Goal: Information Seeking & Learning: Learn about a topic

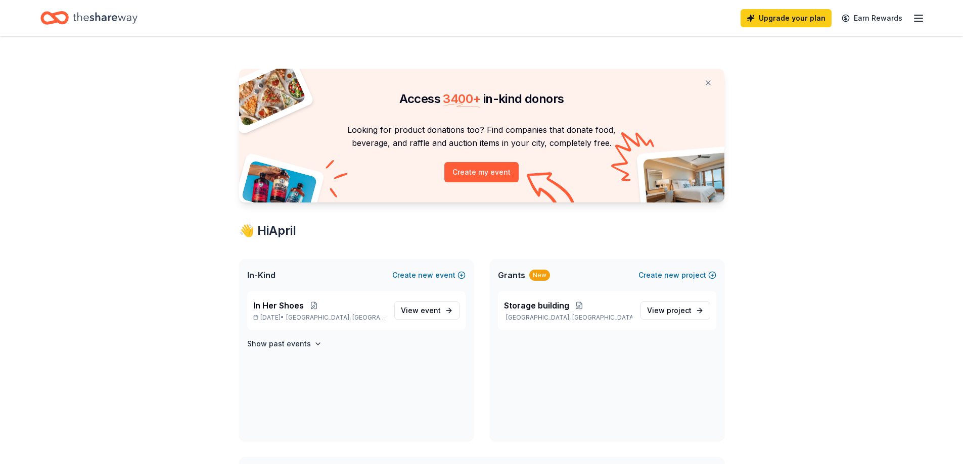
click at [112, 17] on icon "Home" at bounding box center [105, 18] width 65 height 21
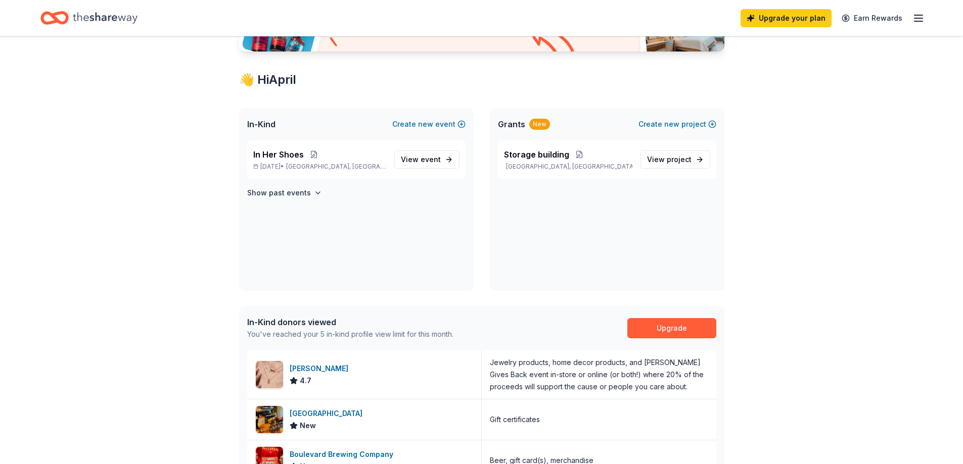
scroll to position [152, 0]
click at [433, 153] on span "View event" at bounding box center [421, 159] width 40 height 12
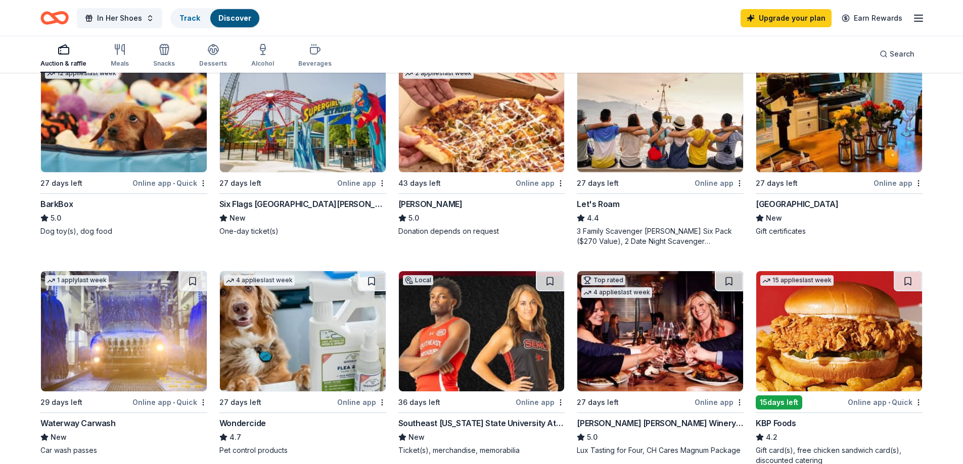
scroll to position [303, 0]
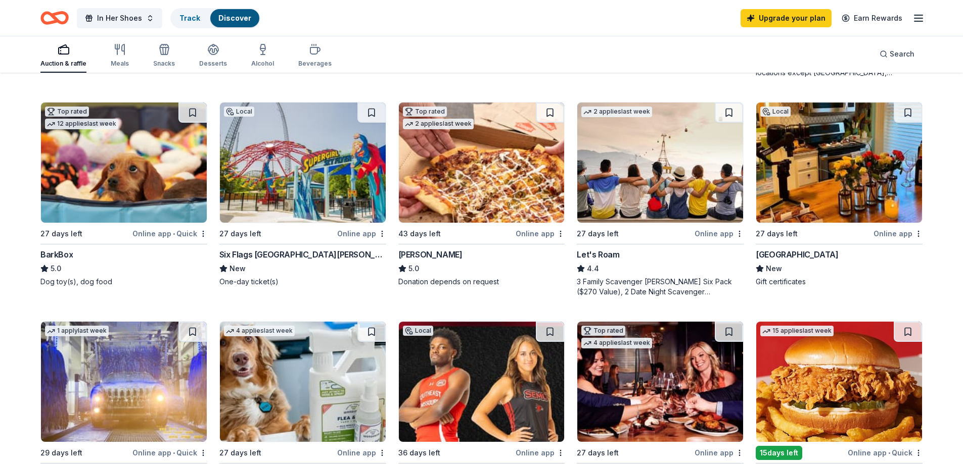
click at [289, 181] on img at bounding box center [303, 163] width 166 height 120
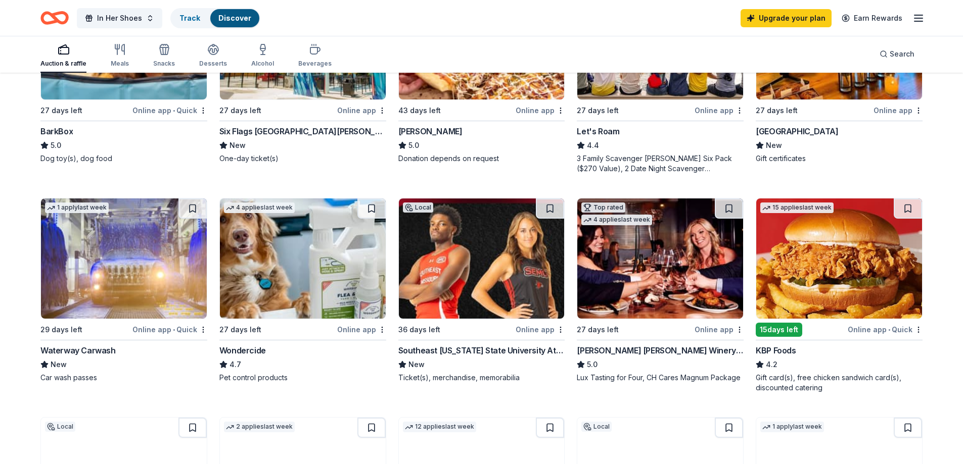
scroll to position [404, 0]
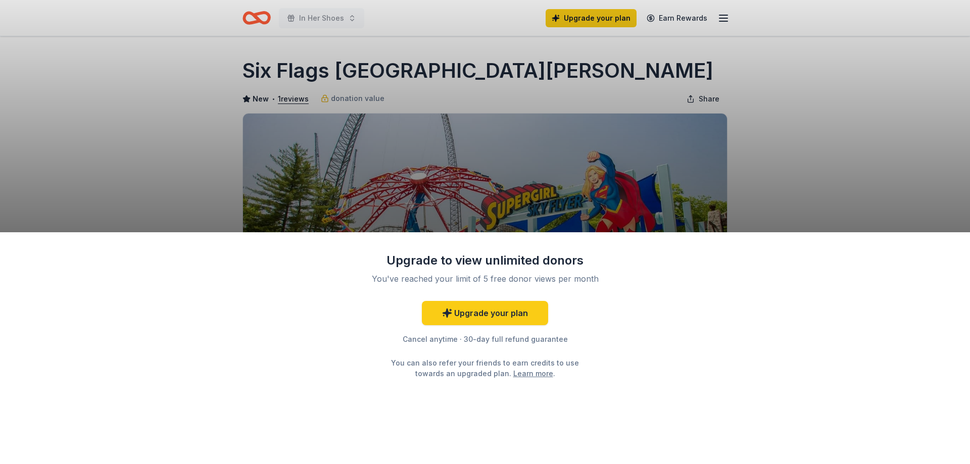
click at [830, 209] on div "Upgrade to view unlimited donors You've reached your limit of 5 free donor view…" at bounding box center [485, 232] width 970 height 464
